Goal: Information Seeking & Learning: Compare options

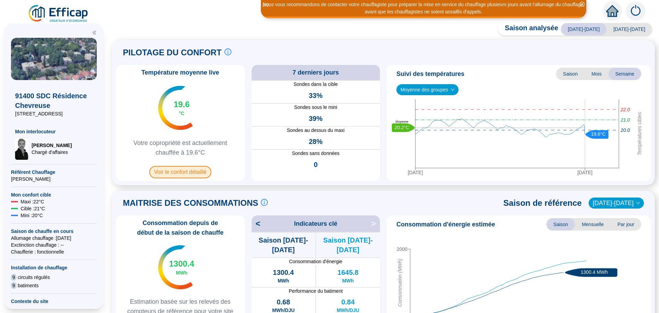
click at [181, 169] on span "Voir le confort détaillé" at bounding box center [180, 172] width 62 height 12
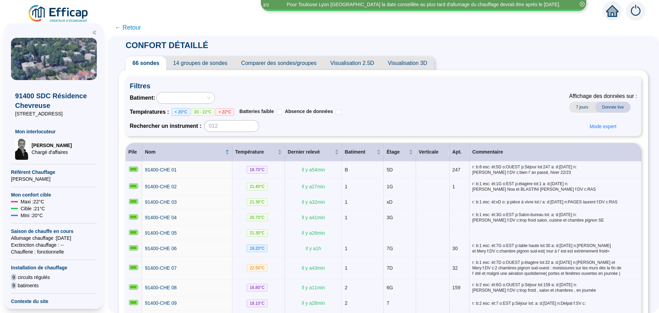
drag, startPoint x: 221, startPoint y: 140, endPoint x: 291, endPoint y: 63, distance: 103.7
click at [291, 63] on span "Comparer des sondes/groupes" at bounding box center [278, 63] width 89 height 14
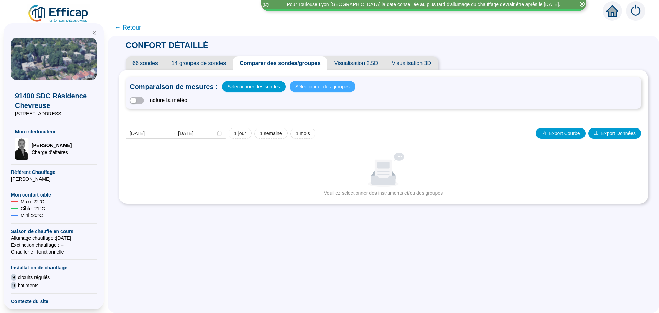
click at [334, 89] on span "Sélectionner des groupes" at bounding box center [322, 87] width 55 height 10
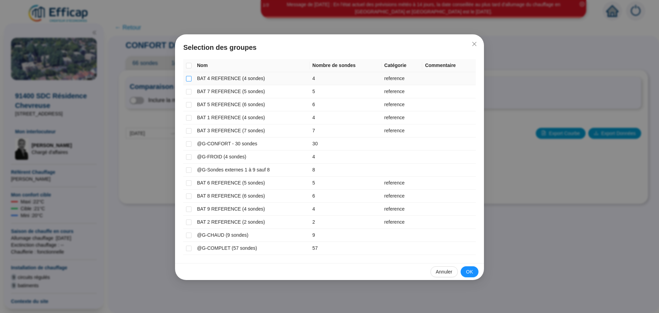
click at [187, 79] on input "checkbox" at bounding box center [188, 78] width 5 height 5
checkbox input "true"
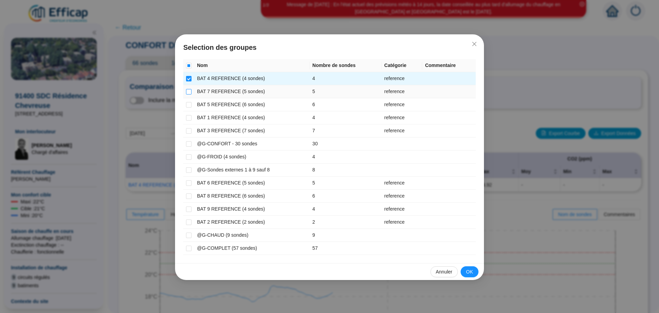
click at [187, 92] on input "checkbox" at bounding box center [188, 91] width 5 height 5
checkbox input "true"
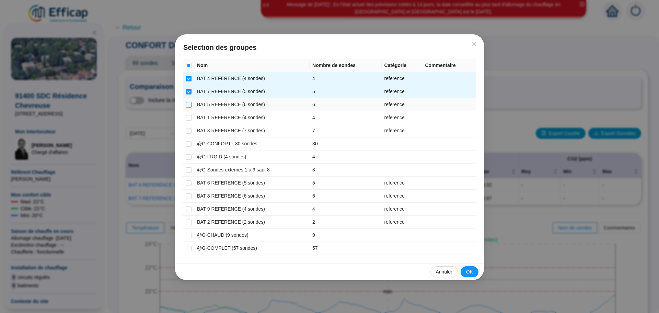
click at [187, 106] on input "checkbox" at bounding box center [188, 104] width 5 height 5
checkbox input "true"
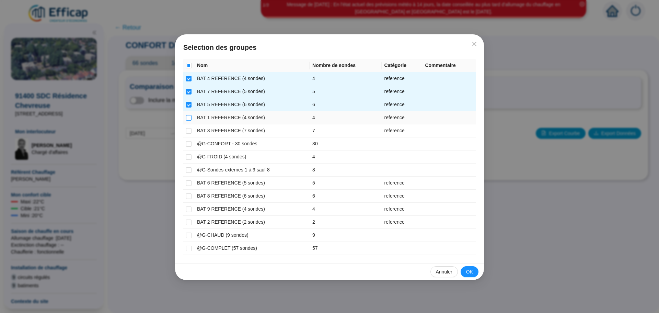
click at [186, 118] on input "checkbox" at bounding box center [188, 117] width 5 height 5
checkbox input "true"
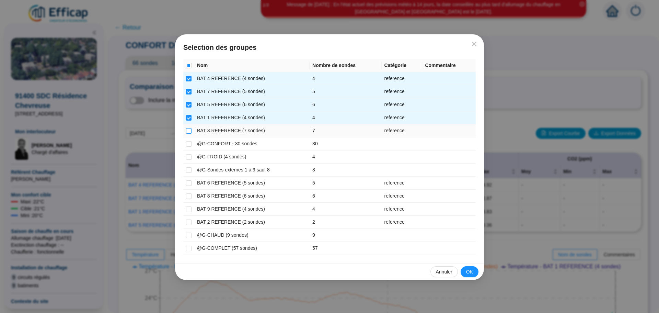
click at [186, 131] on input "checkbox" at bounding box center [188, 130] width 5 height 5
checkbox input "true"
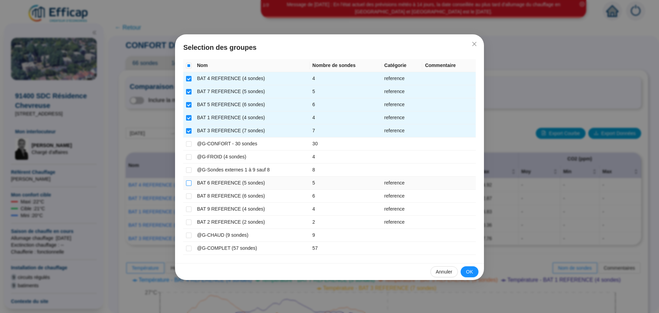
click at [188, 179] on label at bounding box center [188, 182] width 5 height 7
click at [188, 180] on input "checkbox" at bounding box center [188, 182] width 5 height 5
checkbox input "true"
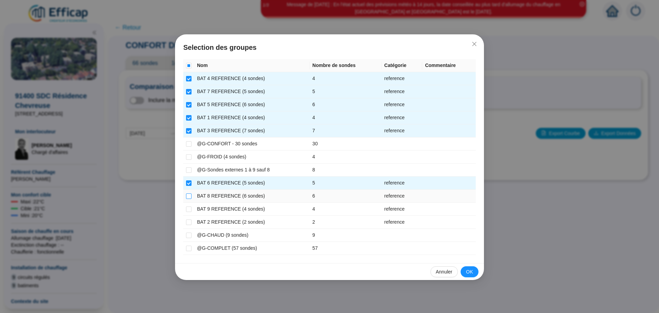
click at [186, 194] on input "checkbox" at bounding box center [188, 195] width 5 height 5
checkbox input "true"
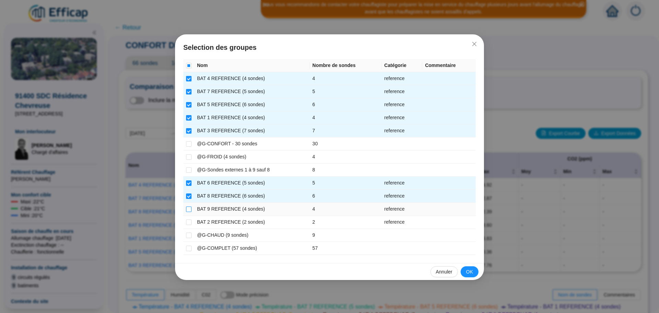
click at [188, 209] on input "checkbox" at bounding box center [188, 208] width 5 height 5
checkbox input "true"
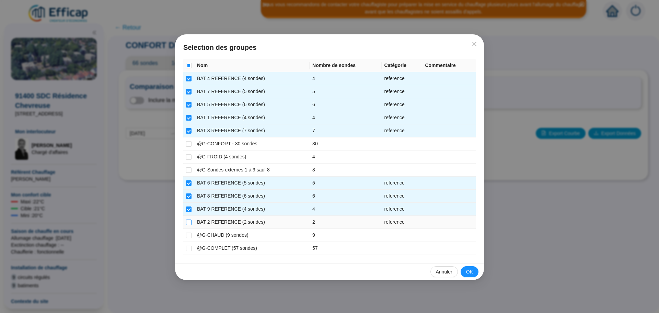
click at [188, 222] on input "checkbox" at bounding box center [188, 221] width 5 height 5
checkbox input "true"
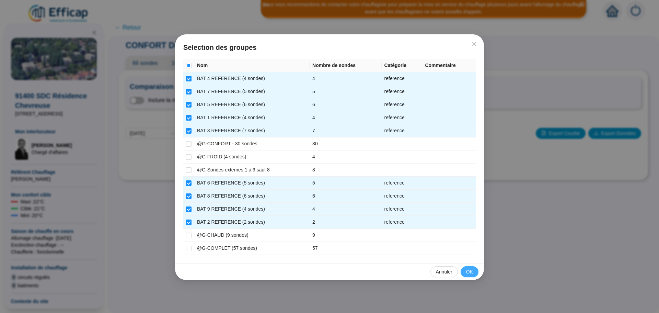
click at [471, 267] on button "OK" at bounding box center [469, 271] width 18 height 11
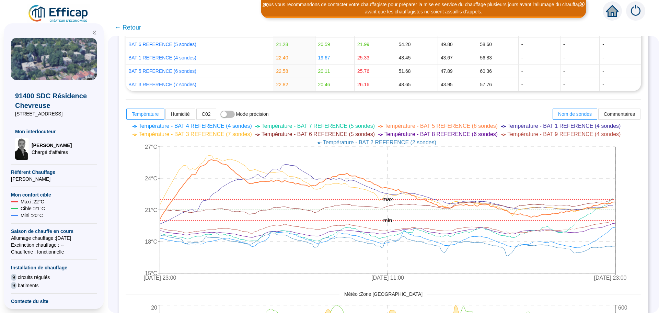
scroll to position [240, 0]
